Goal: Navigation & Orientation: Find specific page/section

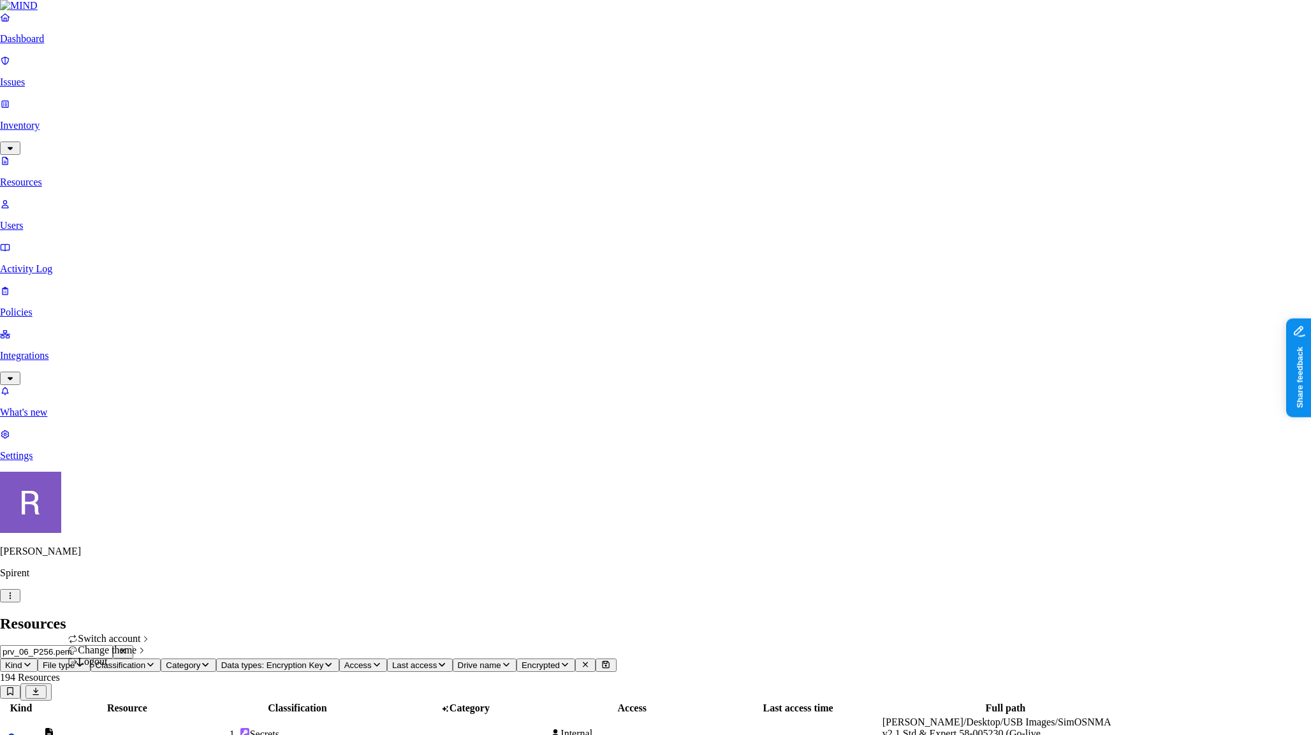
click at [15, 600] on icon "button" at bounding box center [10, 596] width 10 height 8
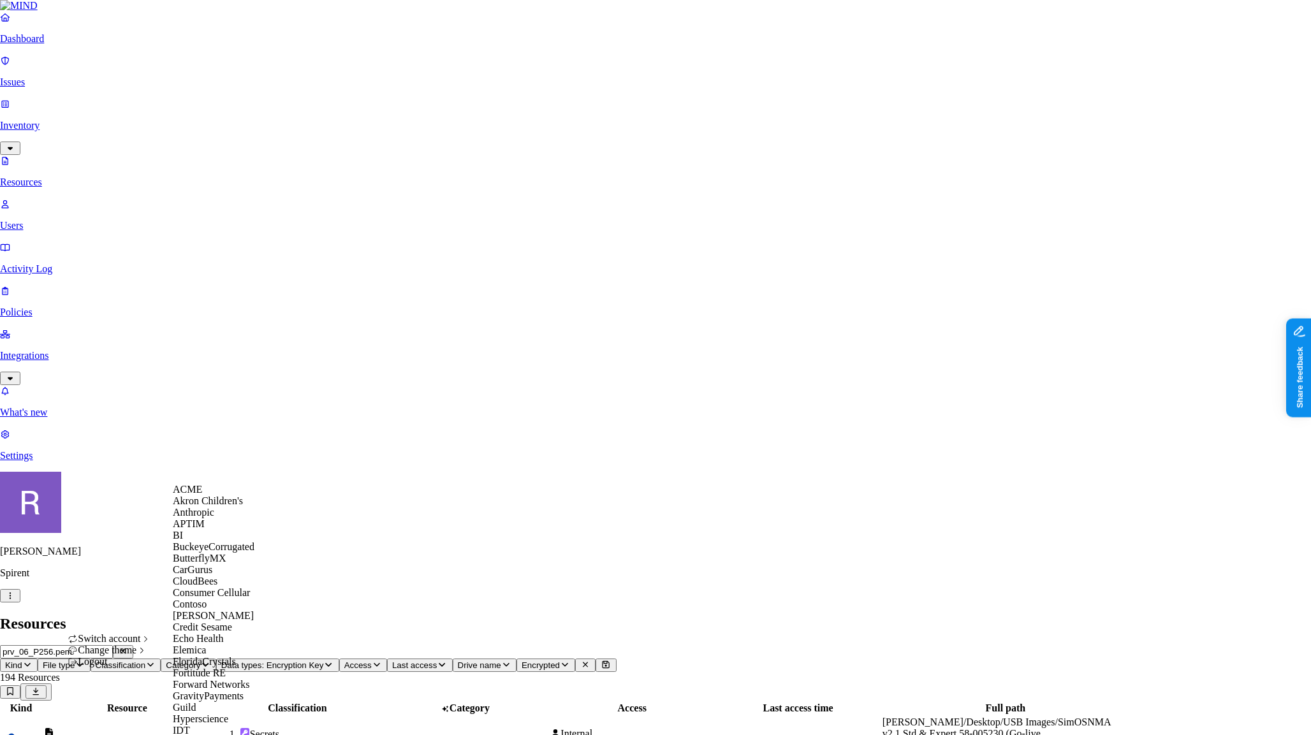
scroll to position [717, 0]
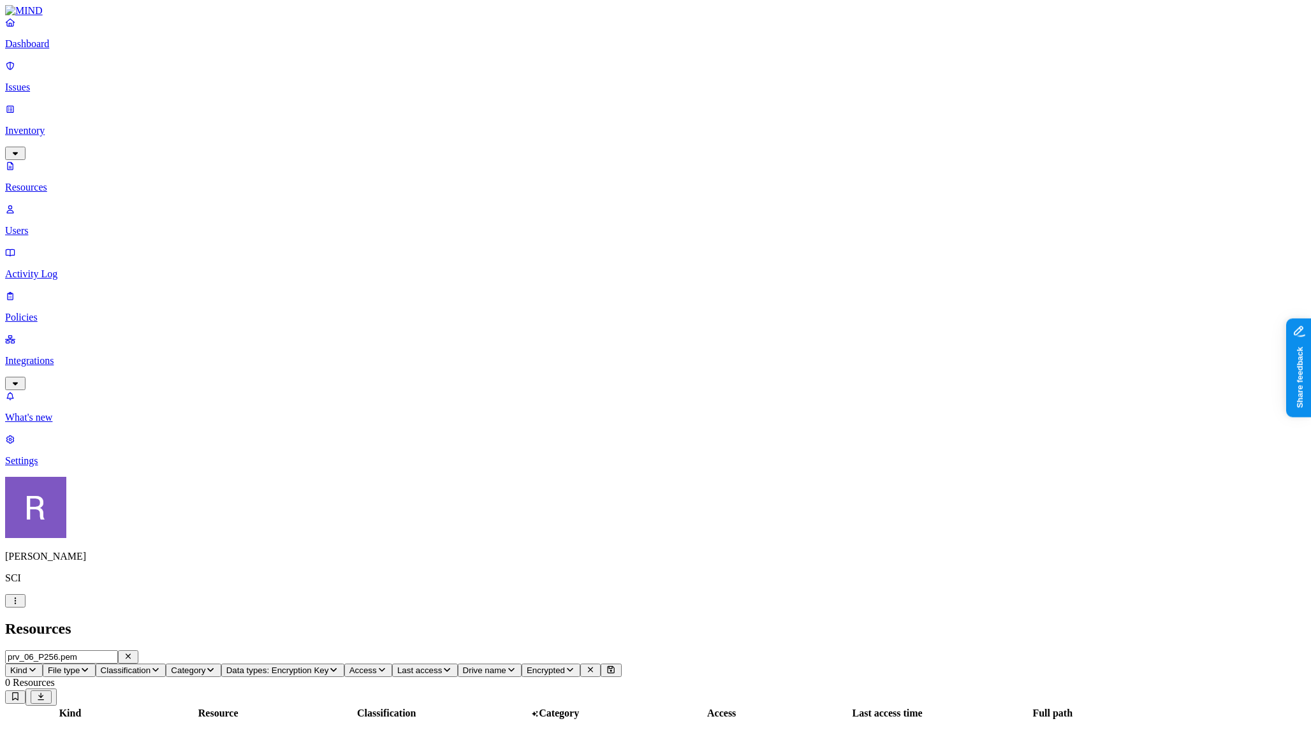
click at [57, 50] on p "Dashboard" at bounding box center [655, 43] width 1301 height 11
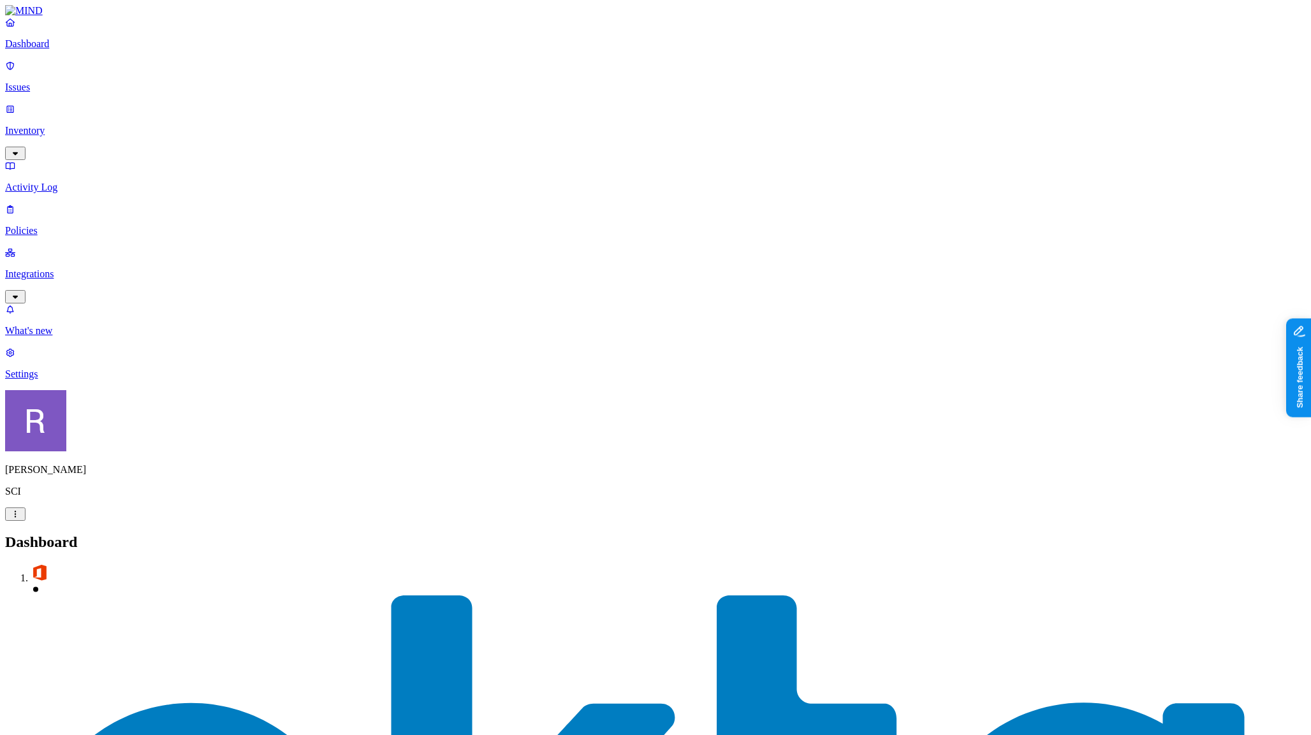
click at [47, 125] on p "Inventory" at bounding box center [655, 130] width 1301 height 11
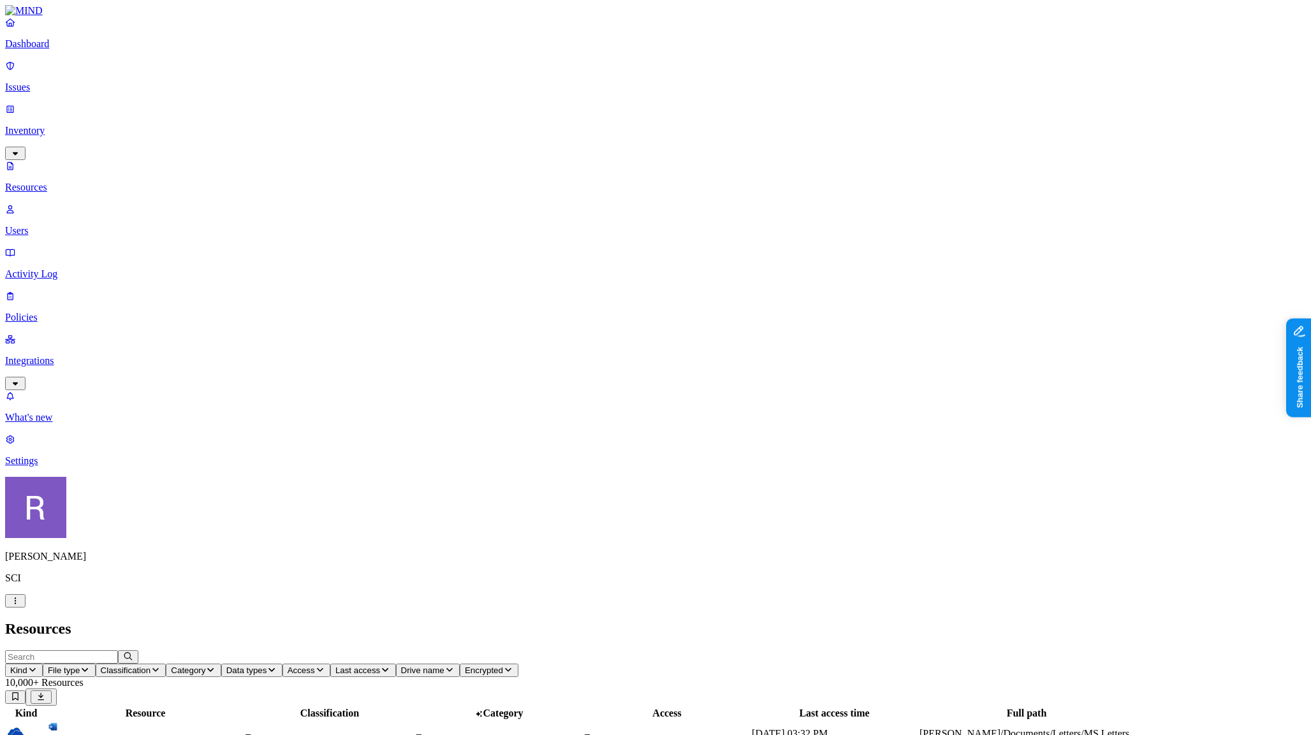
click at [52, 203] on link "Users" at bounding box center [655, 219] width 1301 height 33
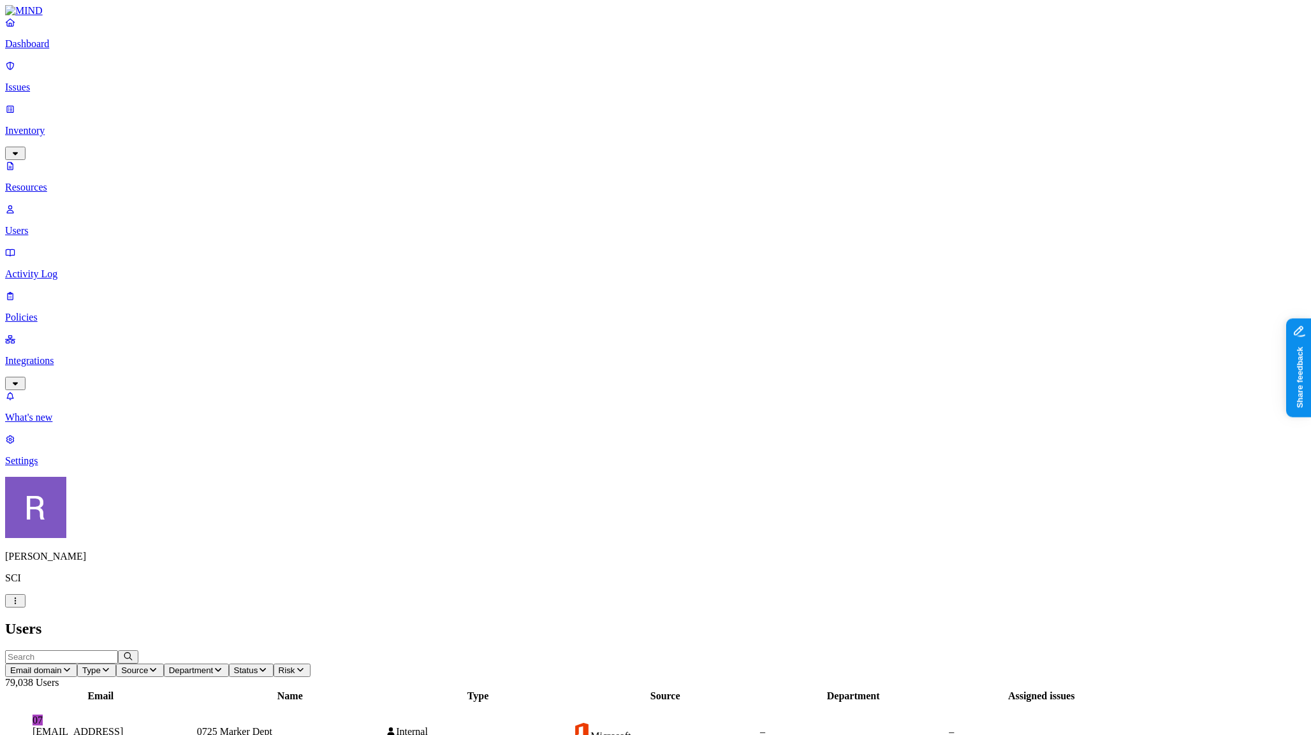
click at [55, 50] on p "Dashboard" at bounding box center [655, 43] width 1301 height 11
